Goal: Task Accomplishment & Management: Manage account settings

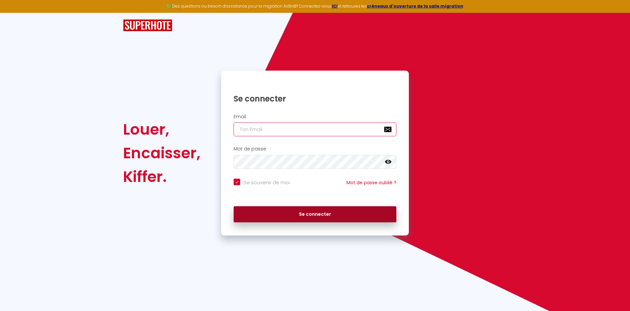
type input "[EMAIL_ADDRESS][DOMAIN_NAME]"
click at [292, 215] on button "Se connecter" at bounding box center [315, 214] width 163 height 16
checkbox input "true"
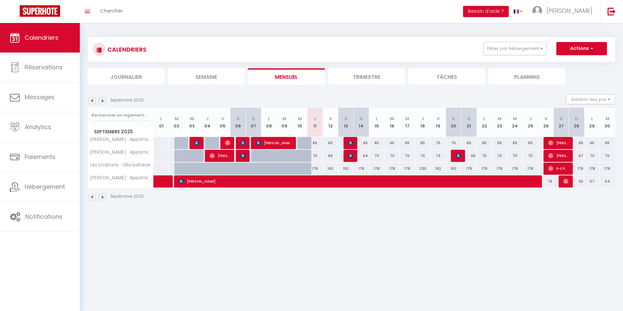
click at [305, 142] on div at bounding box center [304, 143] width 15 height 12
type input "65"
select select "1"
type input "Mer 10 Septembre 2025"
type input "Jeu 11 Septembre 2025"
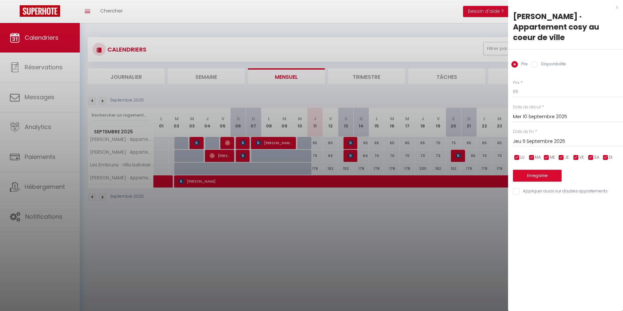
click at [534, 65] on input "Disponibilité" at bounding box center [534, 64] width 7 height 7
radio input "true"
radio input "false"
click at [432, 213] on div at bounding box center [311, 155] width 623 height 311
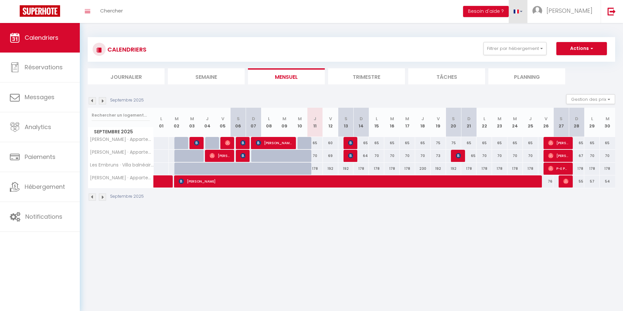
click at [527, 2] on link at bounding box center [517, 11] width 19 height 23
